Goal: Task Accomplishment & Management: Manage account settings

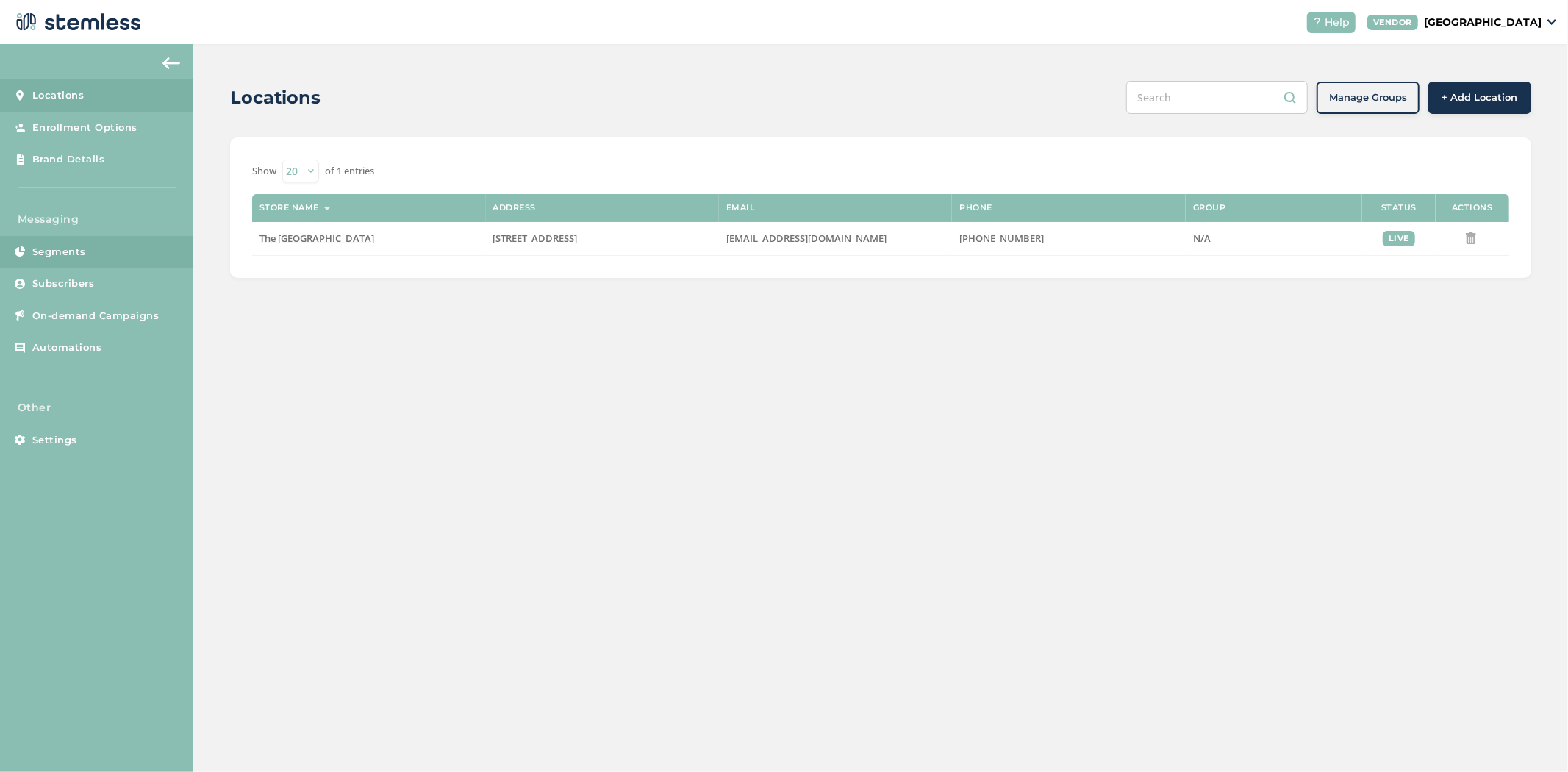
click at [32, 250] on span "Segments" at bounding box center [59, 253] width 54 height 15
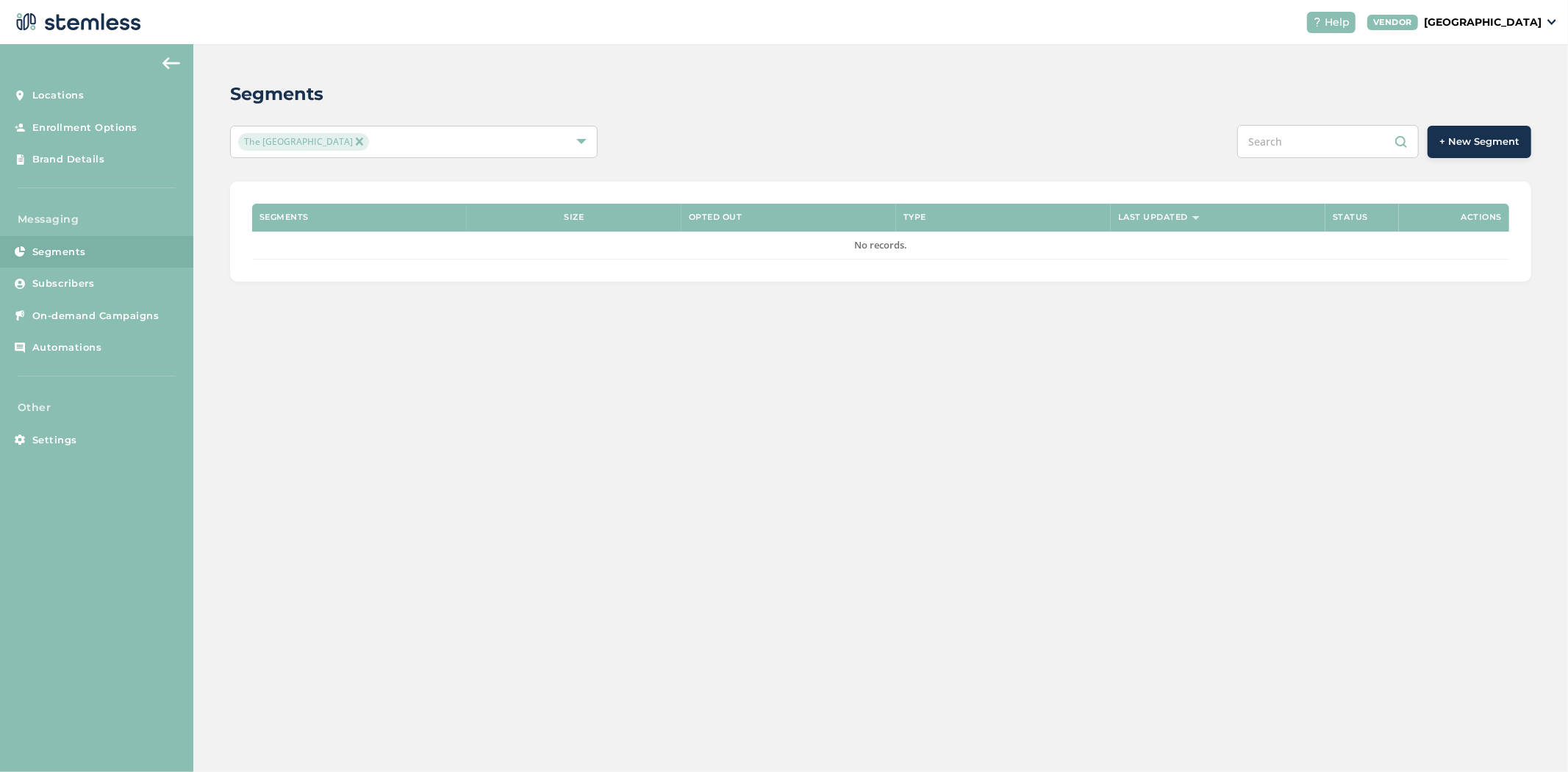
click at [1434, 141] on button "+ New Segment" at bounding box center [1479, 141] width 104 height 32
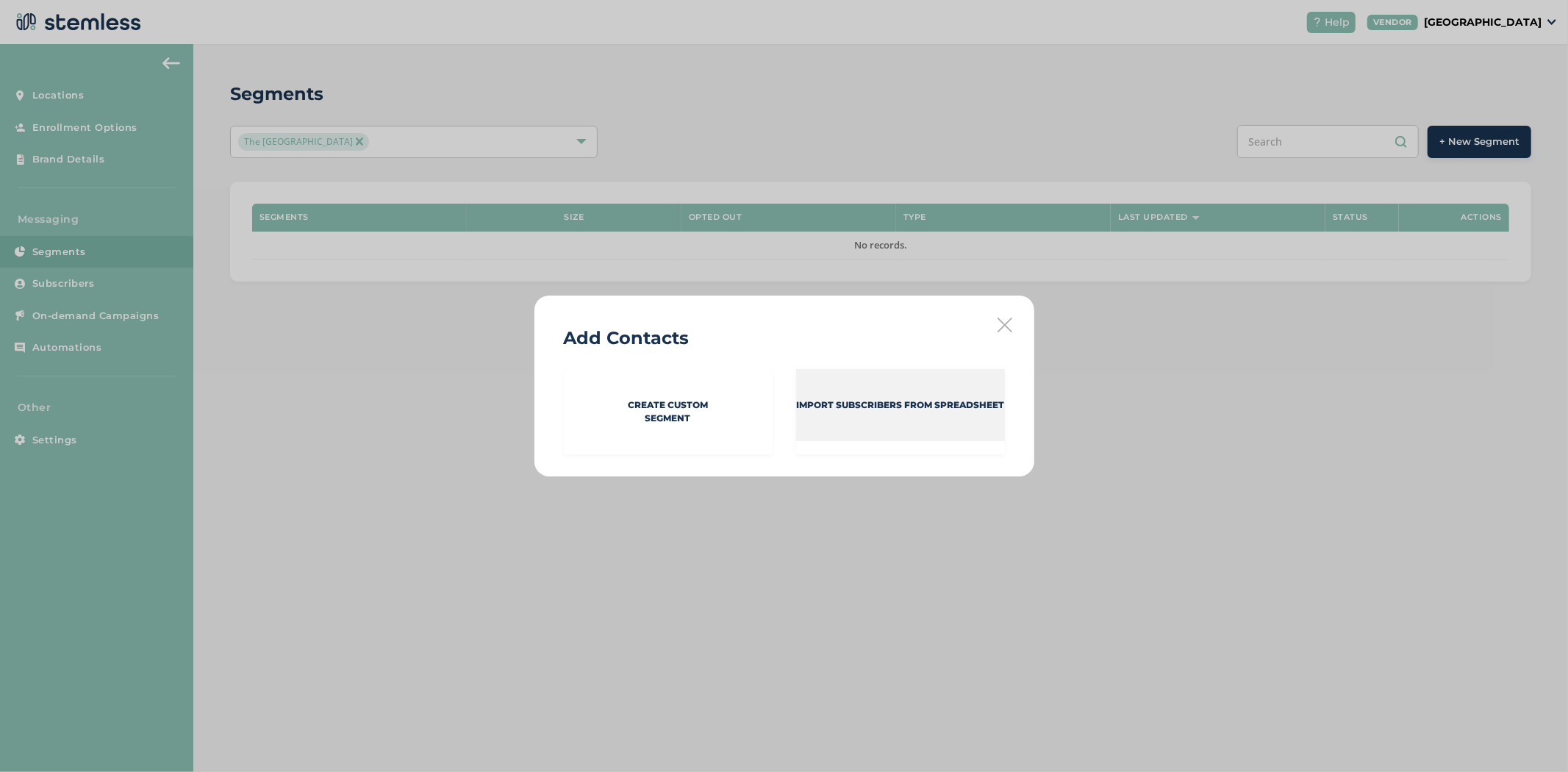
click at [834, 419] on div "Import Subscribers from spreadsheet" at bounding box center [900, 405] width 209 height 72
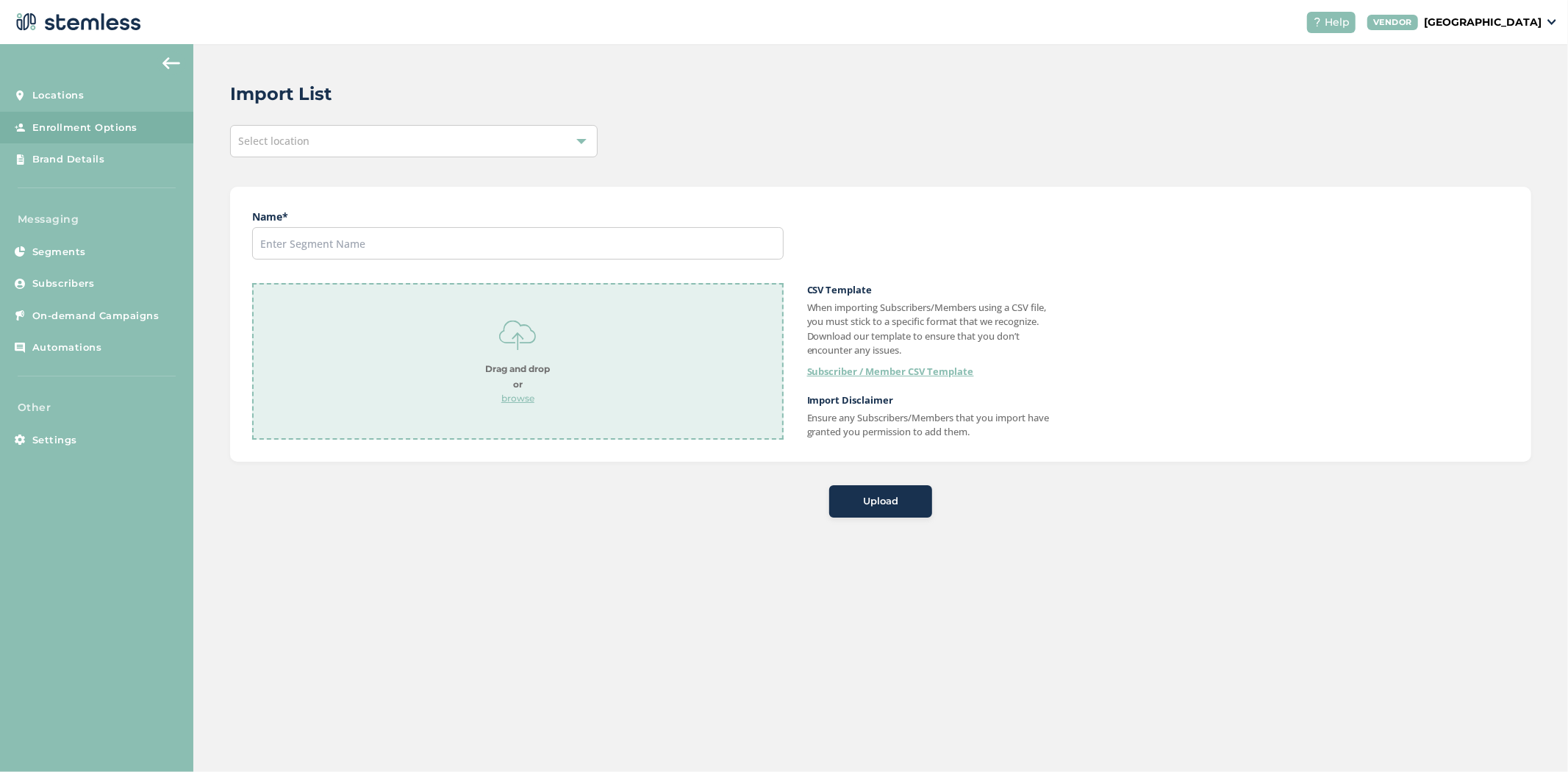
click at [351, 130] on div "Select location" at bounding box center [414, 140] width 368 height 32
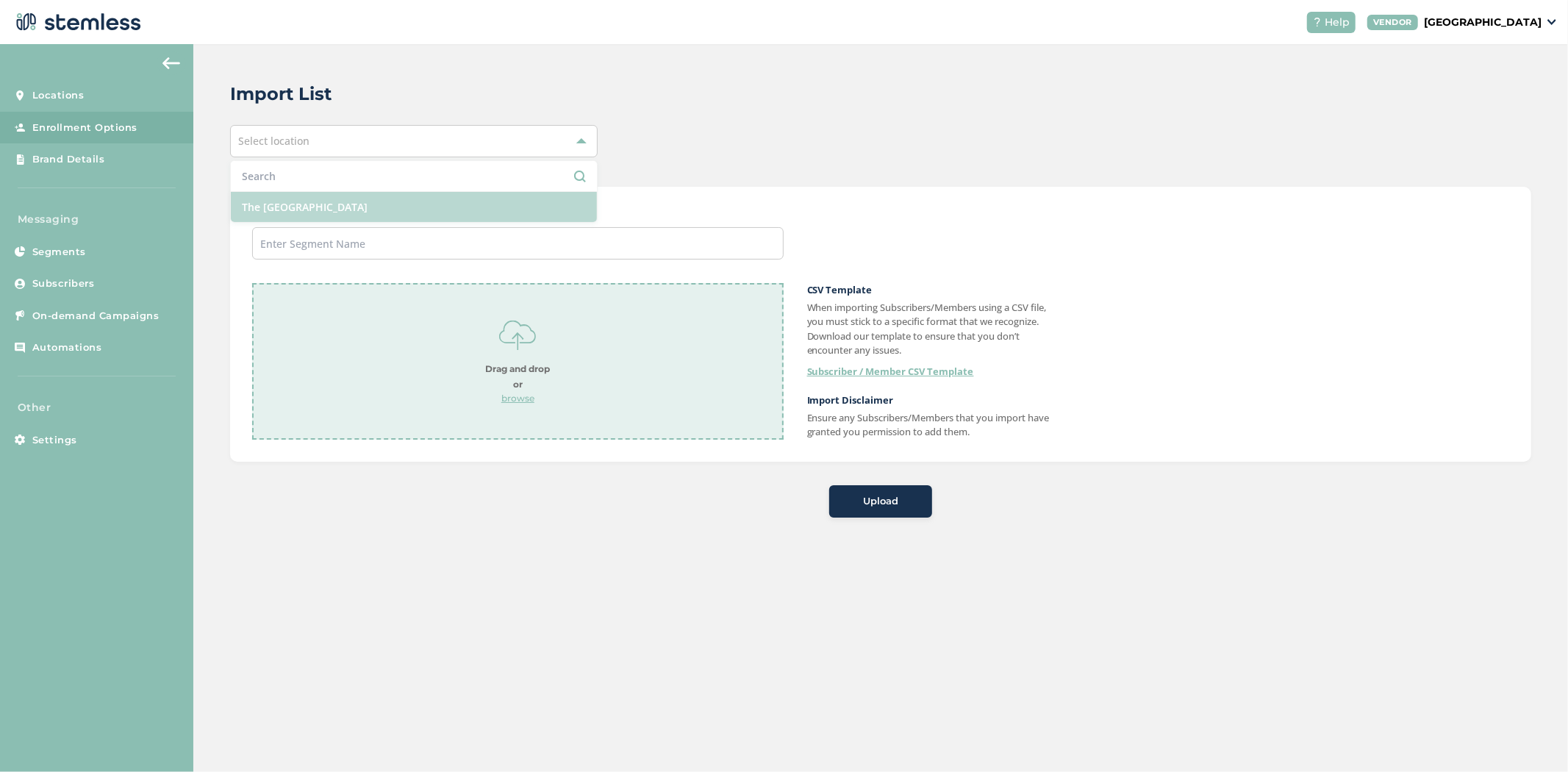
click at [356, 204] on li "The [GEOGRAPHIC_DATA]" at bounding box center [414, 207] width 366 height 30
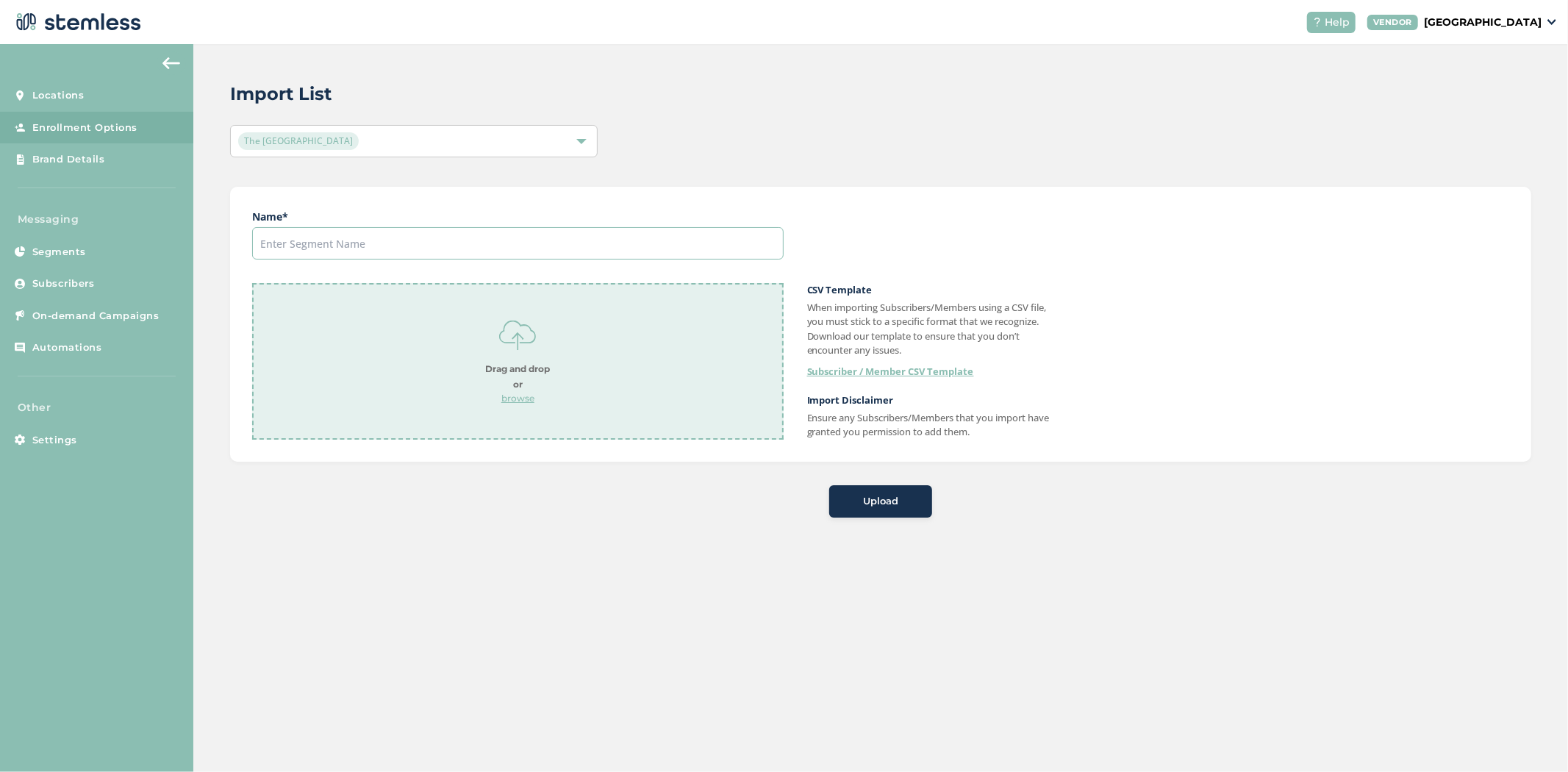
click at [365, 241] on input "text" at bounding box center [517, 243] width 531 height 32
type input "Greenbits Customer List"
click at [538, 403] on p "browse" at bounding box center [517, 398] width 65 height 13
click at [880, 503] on span "Upload" at bounding box center [880, 501] width 35 height 15
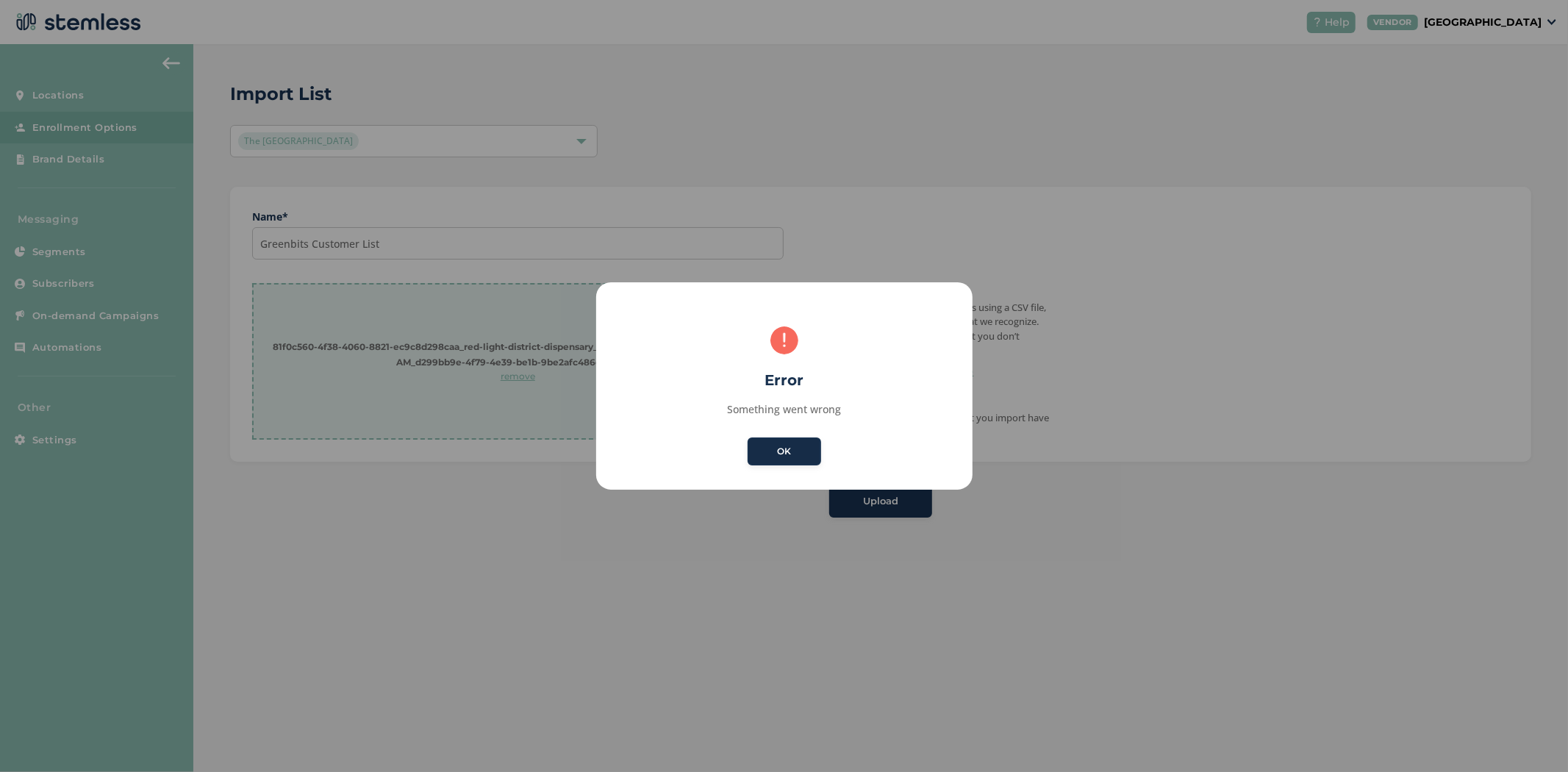
click at [772, 448] on button "OK" at bounding box center [784, 451] width 73 height 28
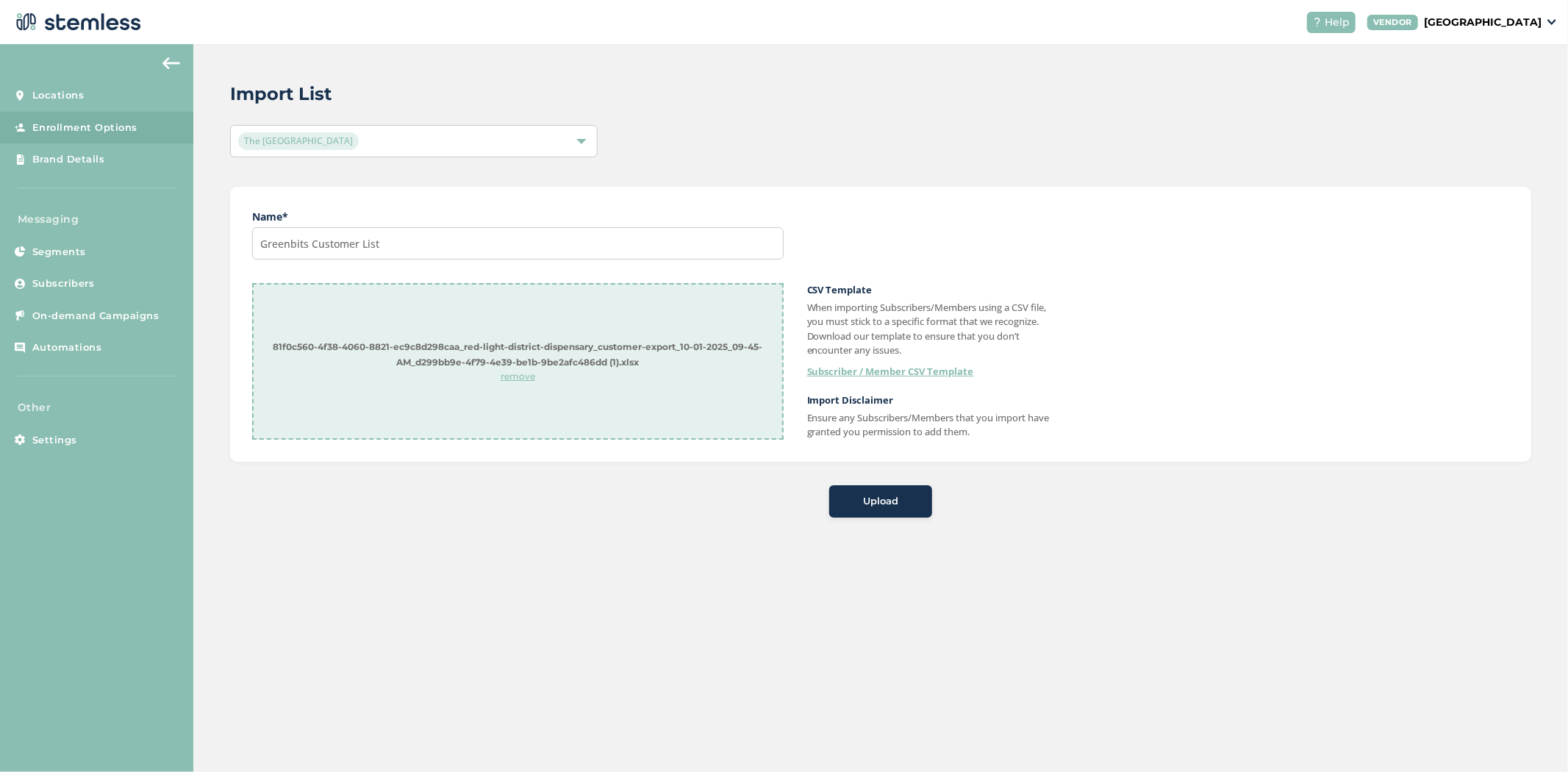
click at [511, 377] on p "remove" at bounding box center [517, 377] width 528 height 13
click at [513, 401] on p "browse" at bounding box center [517, 398] width 65 height 13
click at [531, 397] on p "browse" at bounding box center [517, 398] width 65 height 13
click at [868, 494] on span "Upload" at bounding box center [880, 501] width 35 height 15
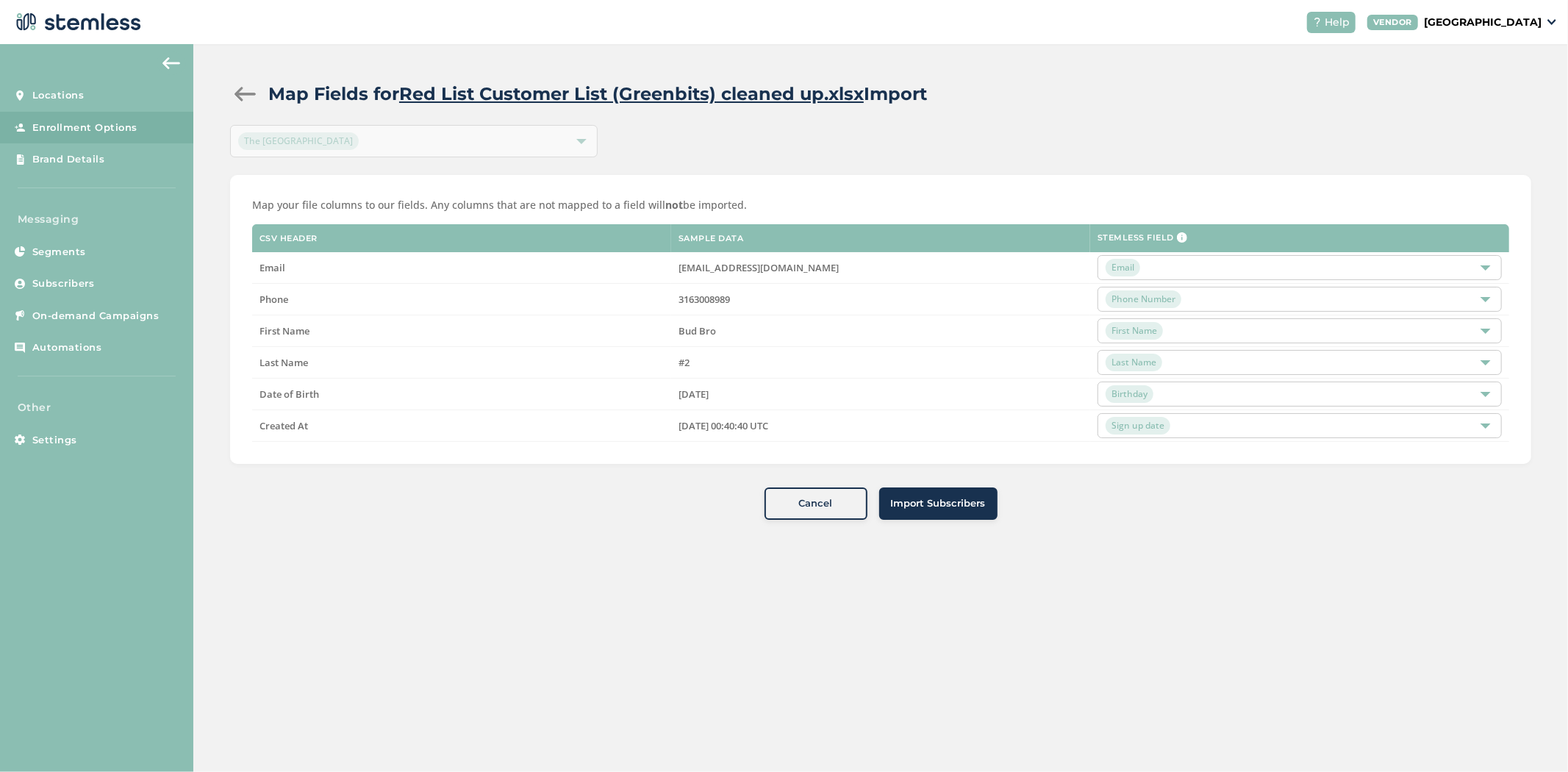
click at [946, 510] on span "Import Subscribers" at bounding box center [938, 504] width 95 height 15
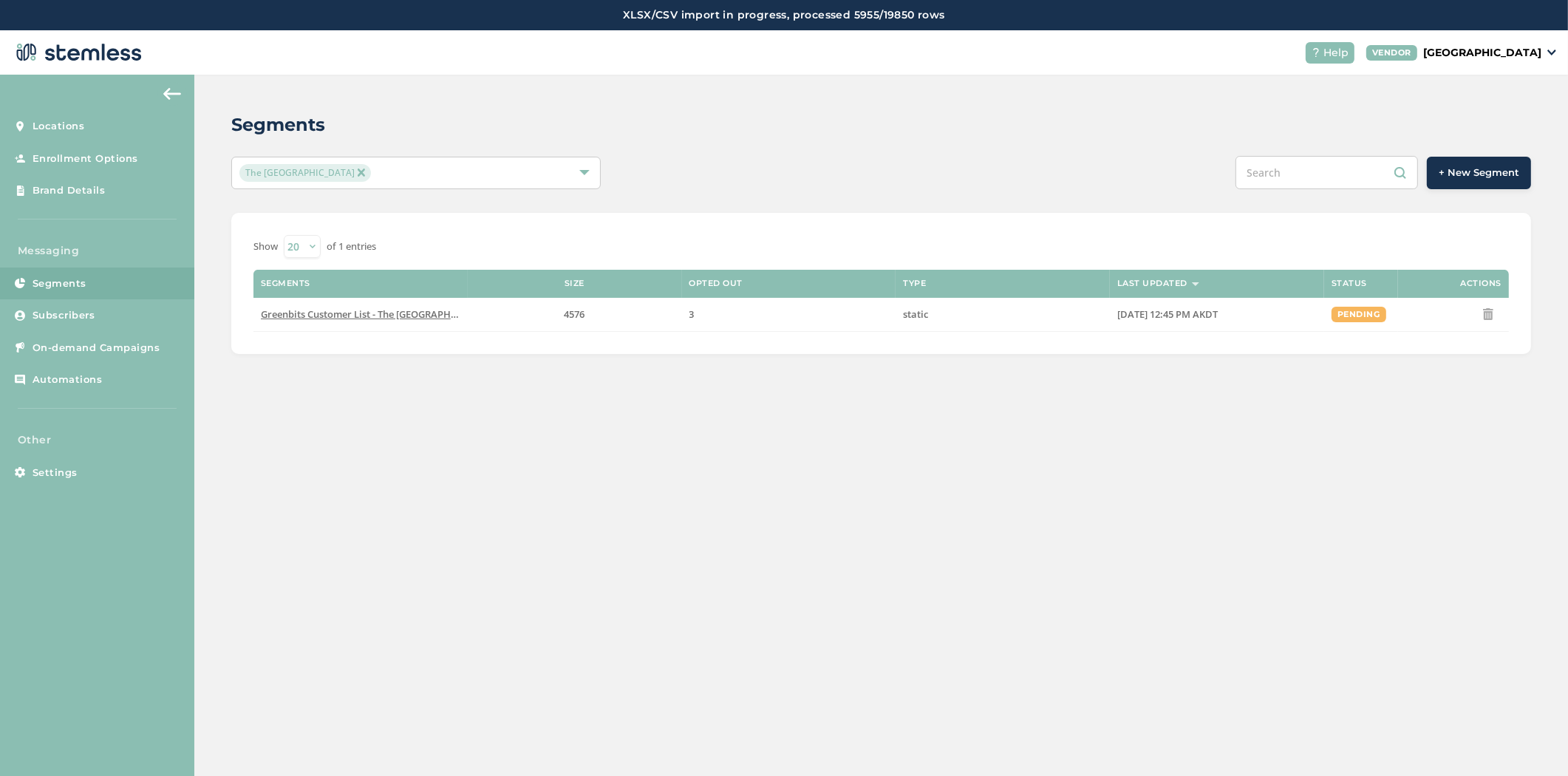
drag, startPoint x: 1536, startPoint y: 1, endPoint x: 1258, endPoint y: 101, distance: 295.4
click at [1137, 131] on div "Segments" at bounding box center [875, 125] width 1288 height 26
click at [1465, 54] on p "[GEOGRAPHIC_DATA]" at bounding box center [1482, 53] width 118 height 16
click at [1483, 133] on link "Logout" at bounding box center [1503, 137] width 72 height 15
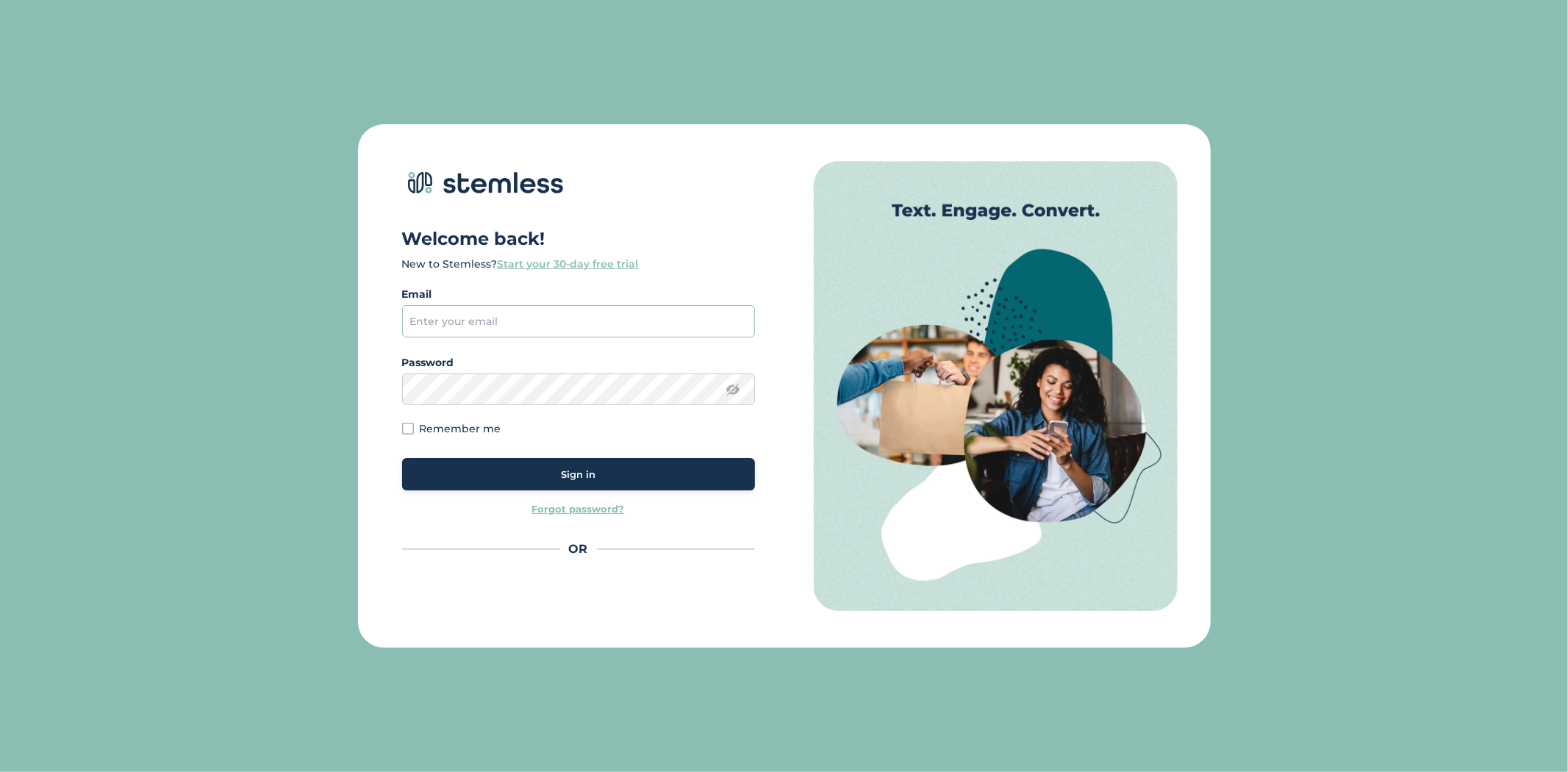
click at [470, 321] on input "email" at bounding box center [578, 321] width 353 height 32
type input "brian+1@stemless.co"
click at [561, 487] on button "Sign in" at bounding box center [578, 474] width 353 height 32
